Goal: Information Seeking & Learning: Find specific page/section

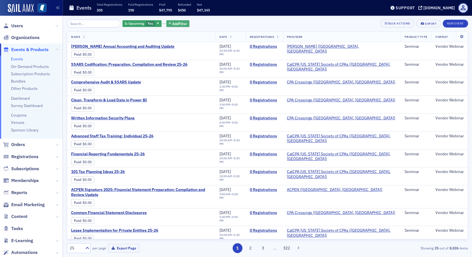
click at [172, 21] on span "Add Filter" at bounding box center [179, 23] width 15 height 5
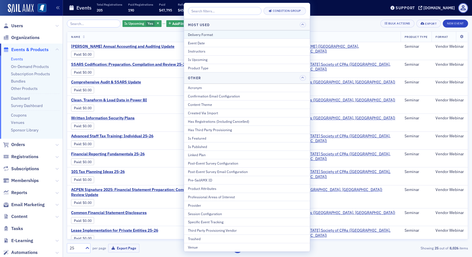
click at [189, 34] on div "Delivery Format" at bounding box center [247, 34] width 118 height 5
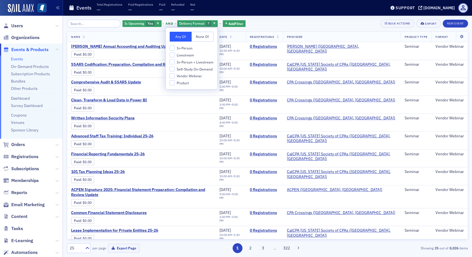
click at [191, 62] on span "In-Person + Livestream" at bounding box center [195, 62] width 37 height 5
click at [175, 62] on input "In-Person + Livestream" at bounding box center [172, 62] width 5 height 5
checkbox input "true"
